Goal: Task Accomplishment & Management: Manage account settings

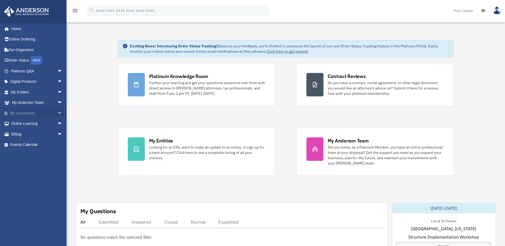
click at [57, 111] on span "arrow_drop_down" at bounding box center [62, 113] width 11 height 11
click at [23, 125] on link "Box" at bounding box center [38, 123] width 63 height 11
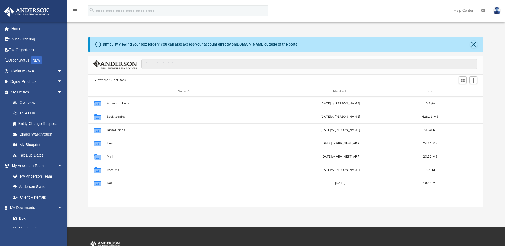
scroll to position [117, 391]
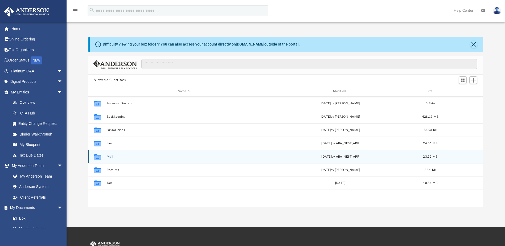
click at [110, 157] on button "Mail" at bounding box center [184, 156] width 154 height 3
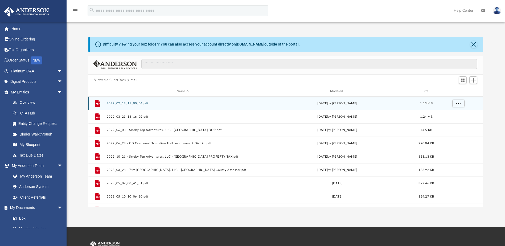
click at [117, 102] on button "2022_02_18_11_00_04.pdf" at bounding box center [183, 103] width 152 height 3
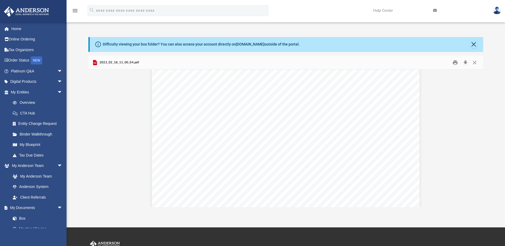
scroll to position [0, 0]
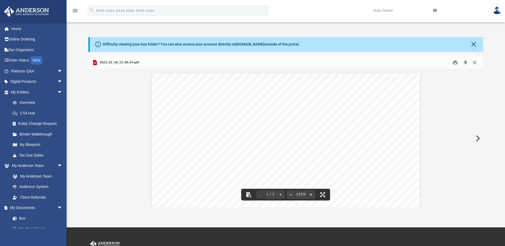
click at [475, 63] on button "Close" at bounding box center [475, 62] width 10 height 8
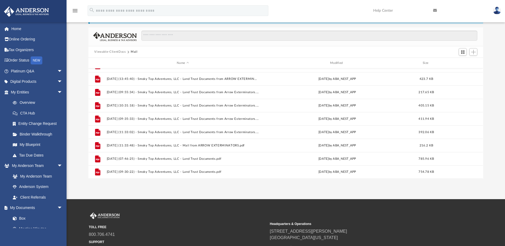
scroll to position [76, 0]
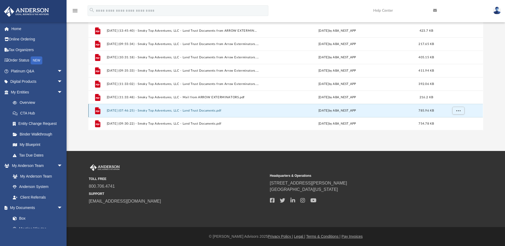
click at [168, 110] on button "2025.10.01 (07:46:25) - Smoky Top Adventures, LLC - Land Trust Documents.pdf" at bounding box center [183, 110] width 152 height 3
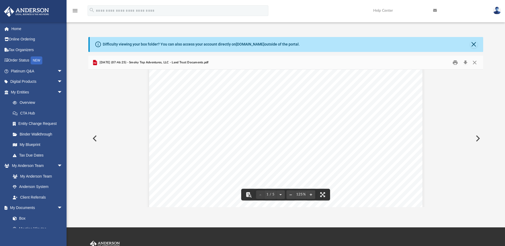
scroll to position [0, 0]
click at [454, 63] on button "Print" at bounding box center [455, 62] width 11 height 8
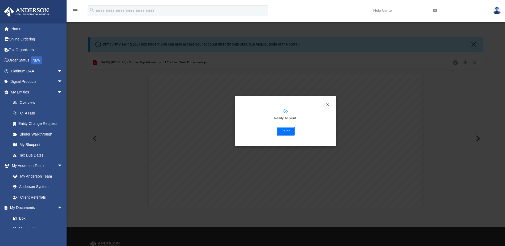
click at [283, 129] on button "Print" at bounding box center [286, 131] width 18 height 9
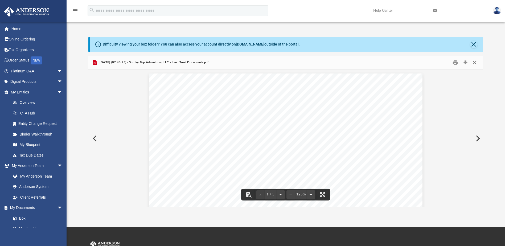
click at [475, 65] on button "Close" at bounding box center [475, 62] width 10 height 8
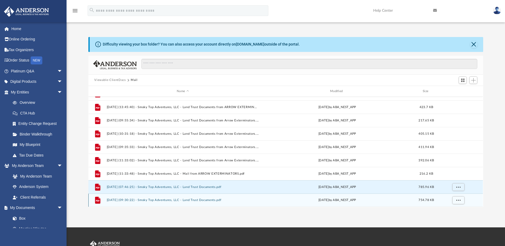
click at [143, 200] on button "2025.10.01 (09:30:22) - Smoky Top Adventures, LLC - Land Trust Documents.pdf" at bounding box center [183, 200] width 152 height 3
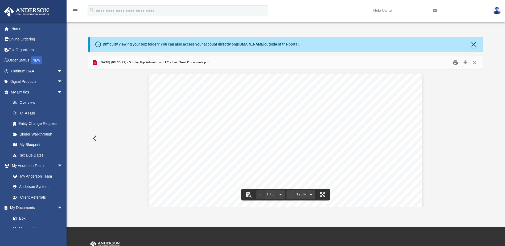
click at [455, 64] on button "Print" at bounding box center [455, 62] width 11 height 8
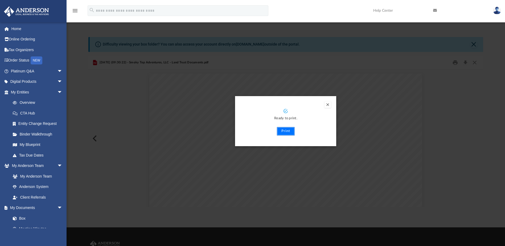
click at [284, 131] on button "Print" at bounding box center [286, 131] width 18 height 9
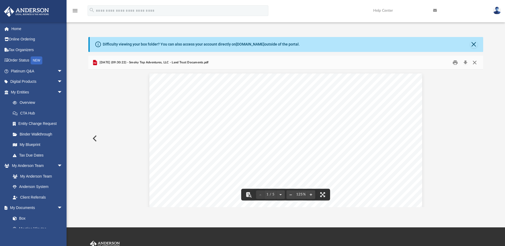
click at [476, 63] on button "Close" at bounding box center [475, 62] width 10 height 8
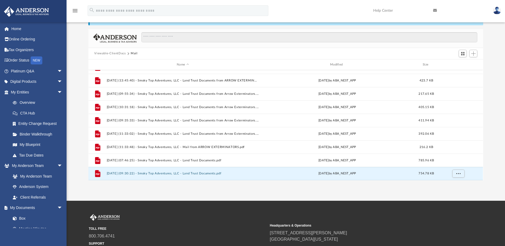
click at [494, 11] on img at bounding box center [497, 11] width 8 height 8
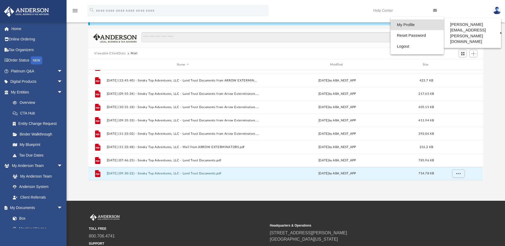
click at [409, 23] on link "My Profile" at bounding box center [417, 24] width 53 height 11
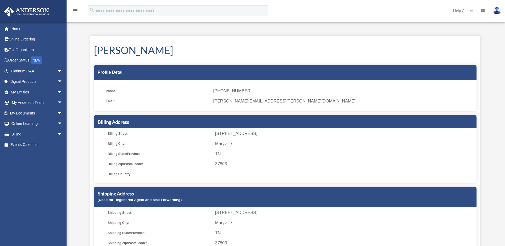
click at [461, 12] on link "Help Center" at bounding box center [463, 10] width 28 height 21
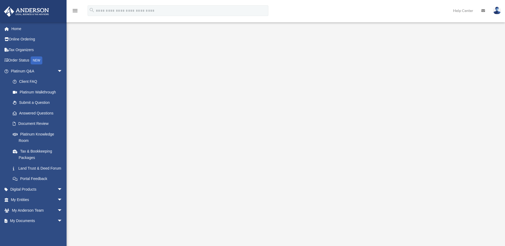
click at [499, 11] on img at bounding box center [497, 11] width 8 height 8
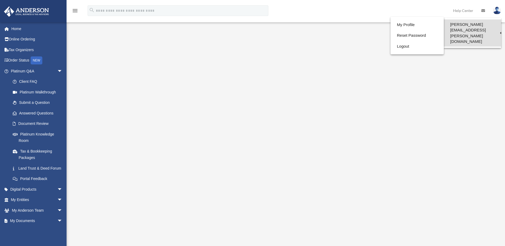
click at [489, 23] on link "[PERSON_NAME][EMAIL_ADDRESS][PERSON_NAME][DOMAIN_NAME]" at bounding box center [472, 32] width 57 height 27
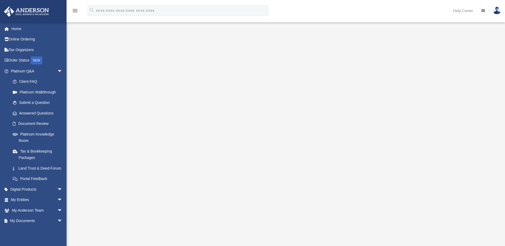
click at [498, 11] on img at bounding box center [497, 11] width 8 height 8
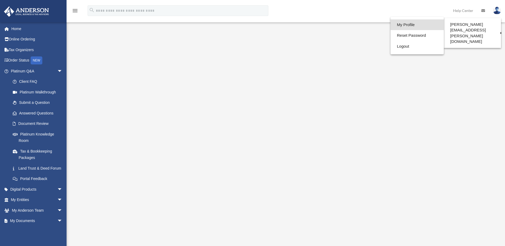
click at [406, 24] on link "My Profile" at bounding box center [417, 24] width 53 height 11
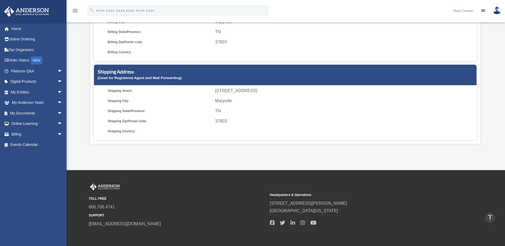
scroll to position [93, 0]
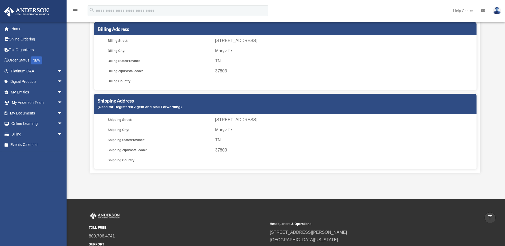
click at [497, 11] on img at bounding box center [497, 11] width 8 height 8
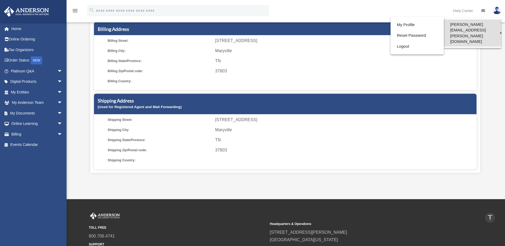
drag, startPoint x: 490, startPoint y: 27, endPoint x: 477, endPoint y: 27, distance: 12.8
click at [490, 27] on link "[PERSON_NAME][EMAIL_ADDRESS][PERSON_NAME][DOMAIN_NAME]" at bounding box center [472, 32] width 57 height 27
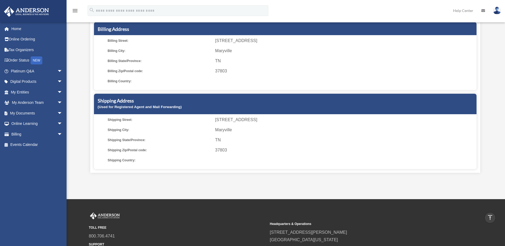
click at [498, 12] on img at bounding box center [497, 11] width 8 height 8
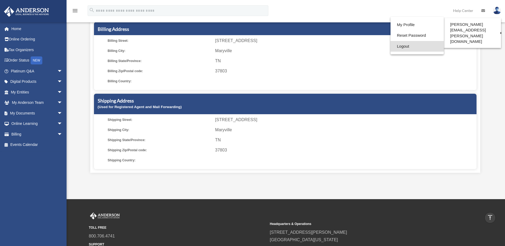
click at [403, 46] on link "Logout" at bounding box center [417, 46] width 53 height 11
